Goal: Task Accomplishment & Management: Manage account settings

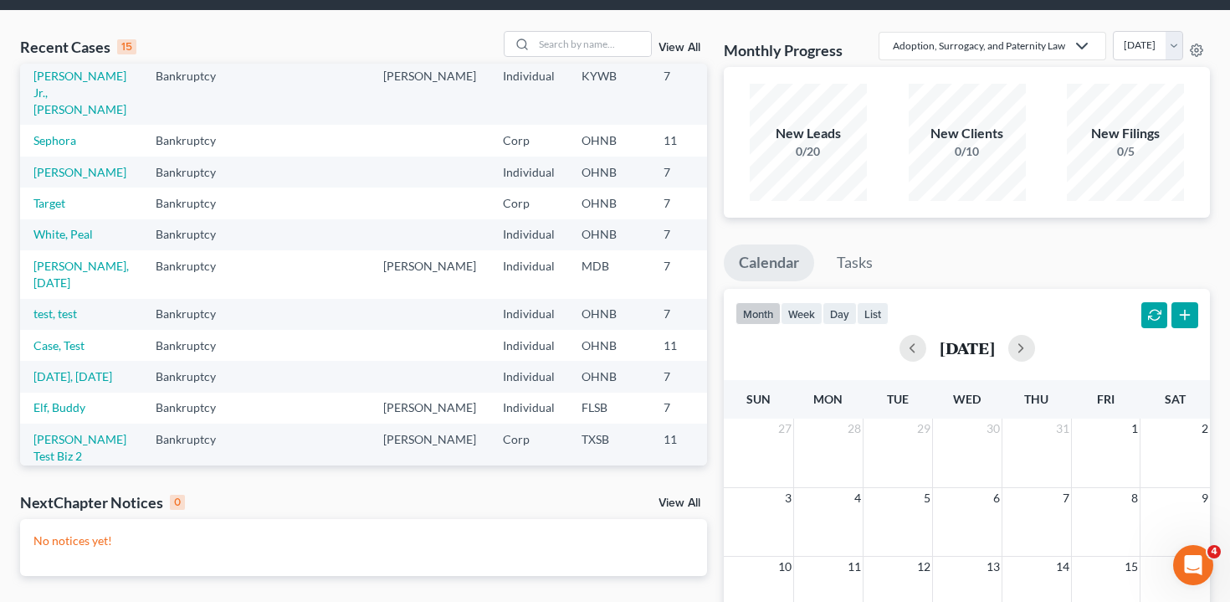
scroll to position [258, 0]
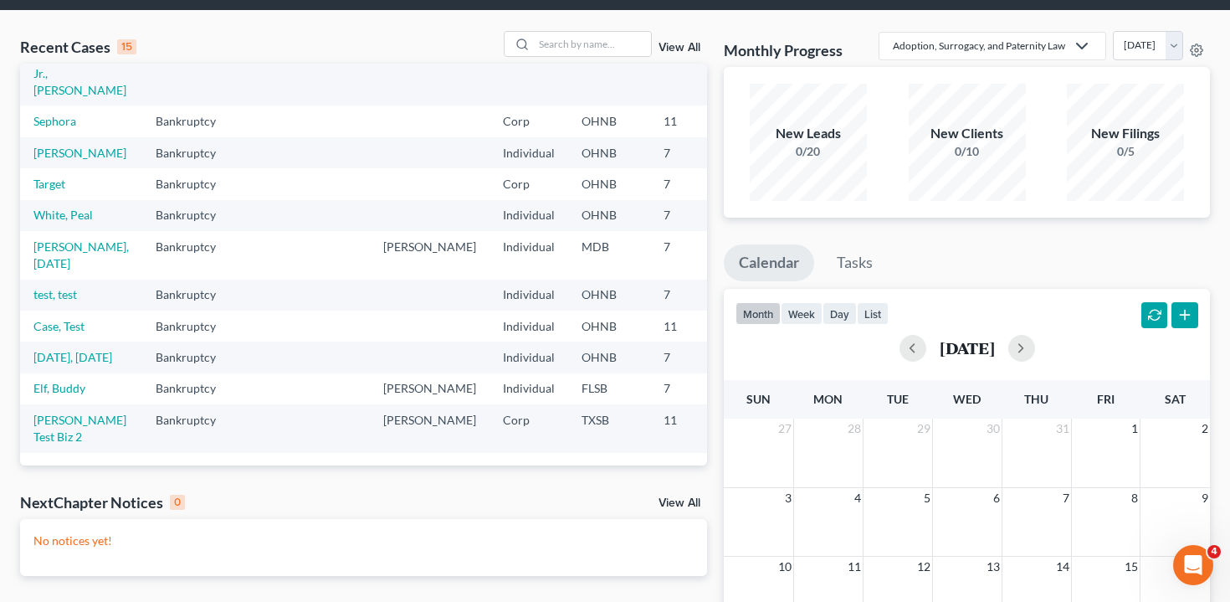
click at [678, 506] on link "View All" at bounding box center [680, 503] width 42 height 12
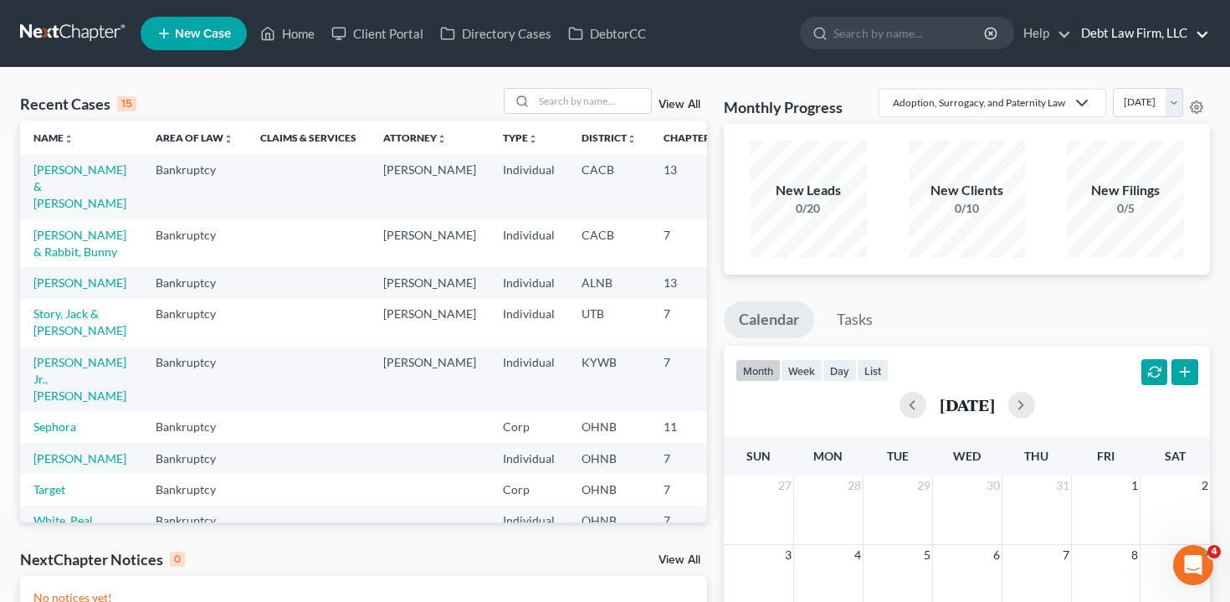
click at [1109, 40] on link "Debt Law Firm, LLC" at bounding box center [1141, 33] width 136 height 30
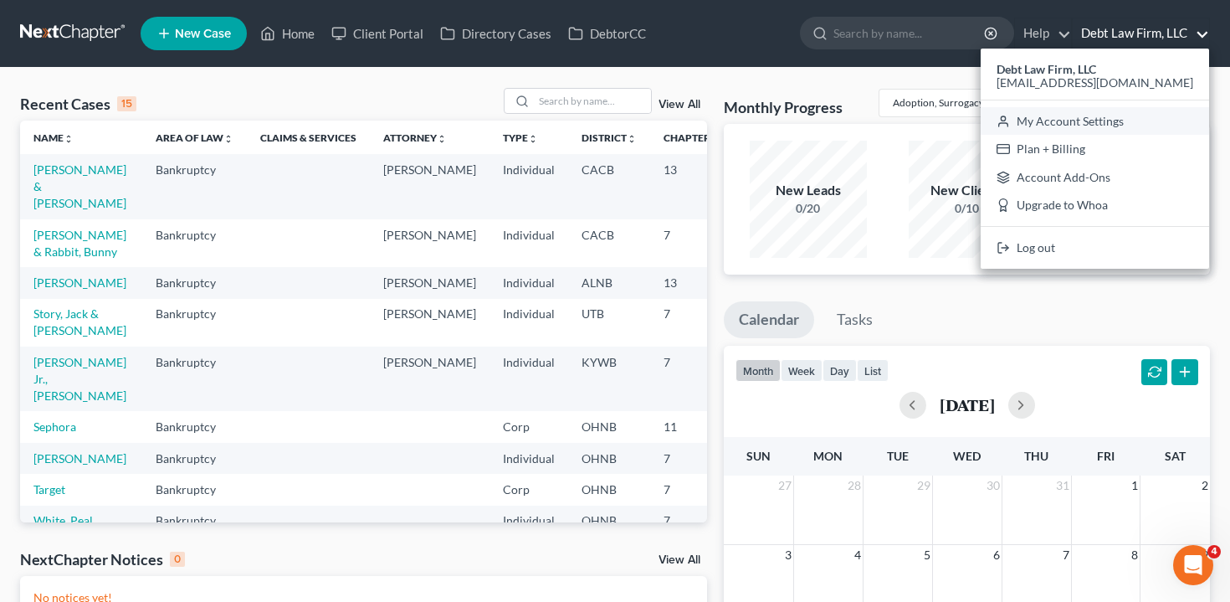
click at [1094, 126] on link "My Account Settings" at bounding box center [1095, 121] width 229 height 28
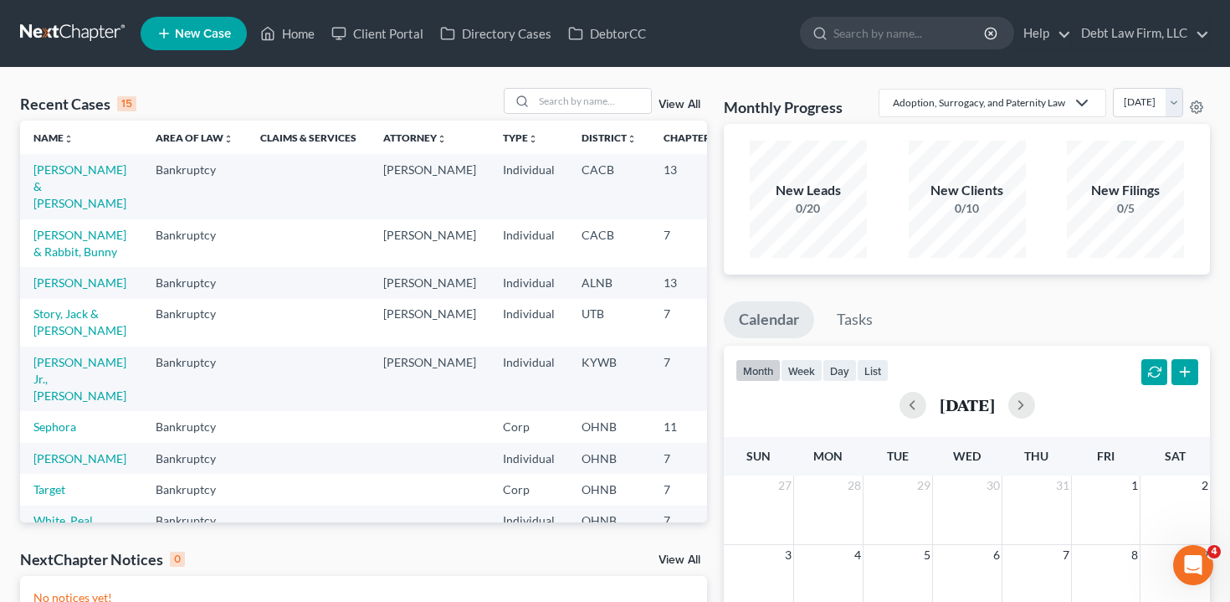
select select "24"
select select "36"
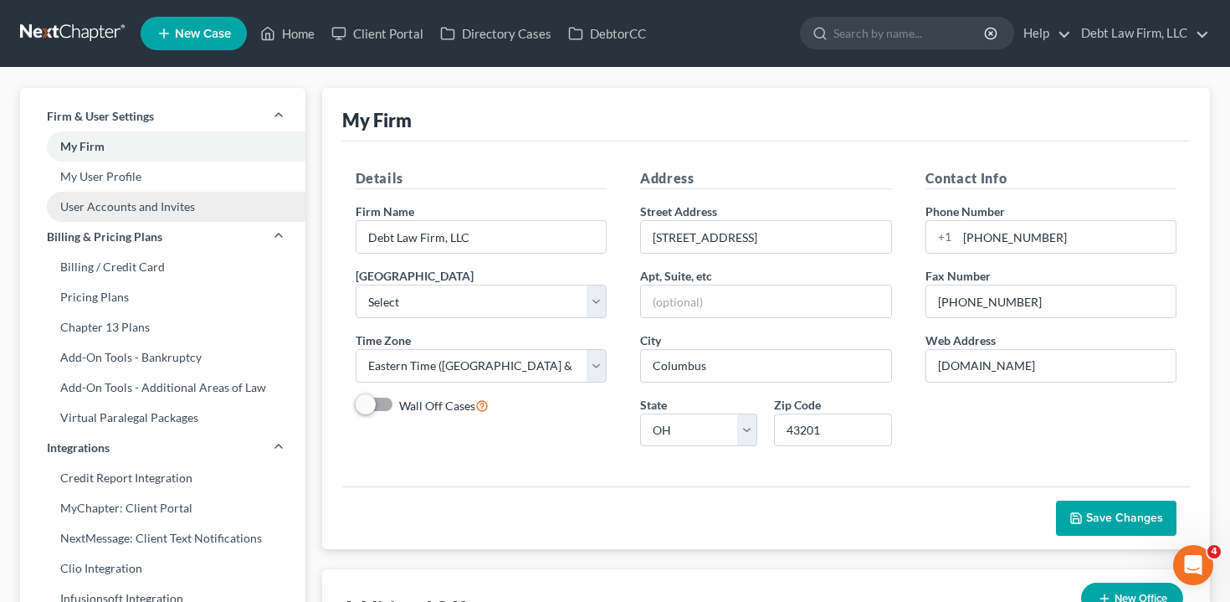
click at [182, 205] on link "User Accounts and Invites" at bounding box center [162, 207] width 285 height 30
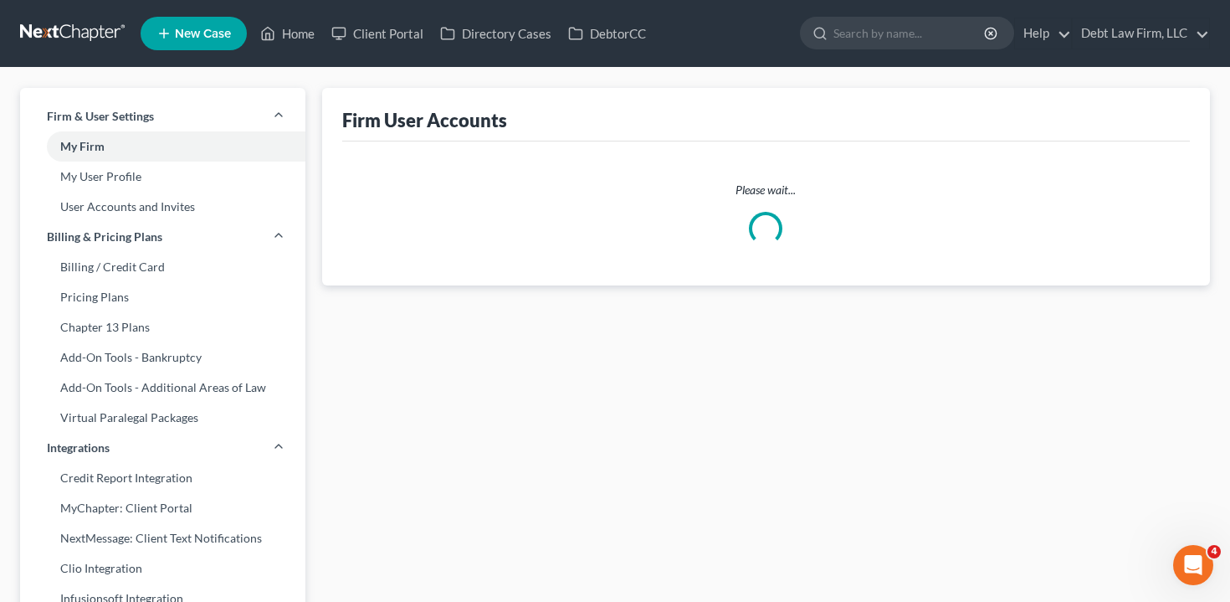
select select "0"
select select "1"
select select "0"
